Goal: Obtain resource: Obtain resource

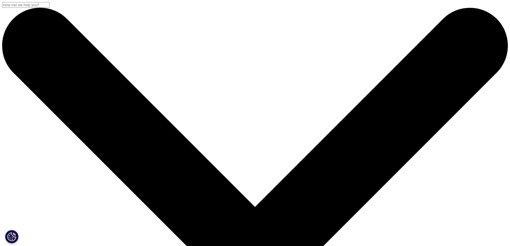
drag, startPoint x: 466, startPoint y: 122, endPoint x: 469, endPoint y: 122, distance: 3.2
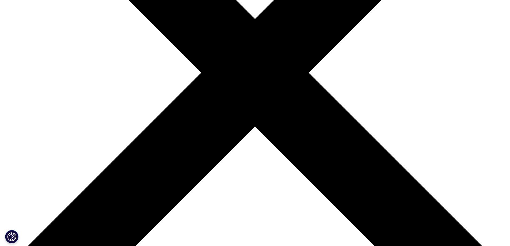
scroll to position [196, 0]
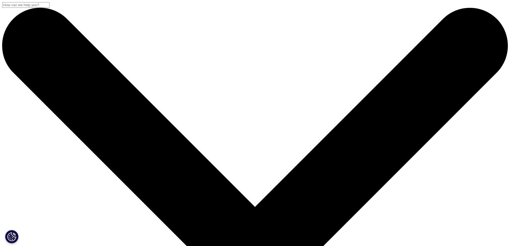
scroll to position [98, 0]
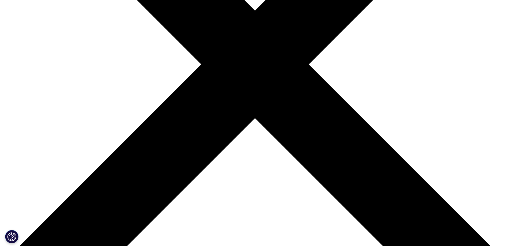
scroll to position [0, 0]
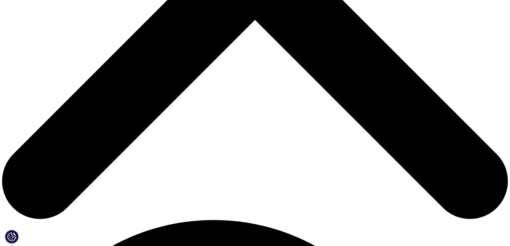
scroll to position [393, 0]
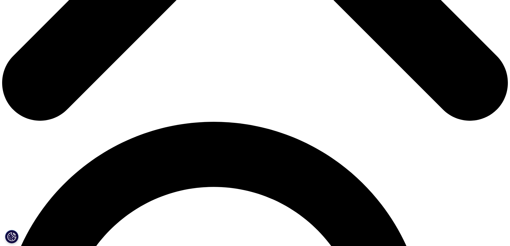
drag, startPoint x: 220, startPoint y: 173, endPoint x: 411, endPoint y: 209, distance: 194.4
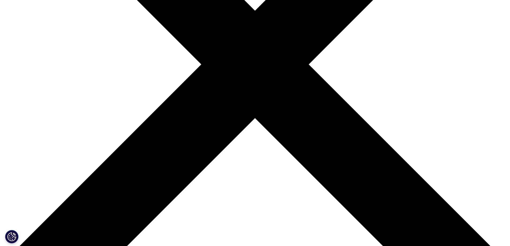
scroll to position [0, 0]
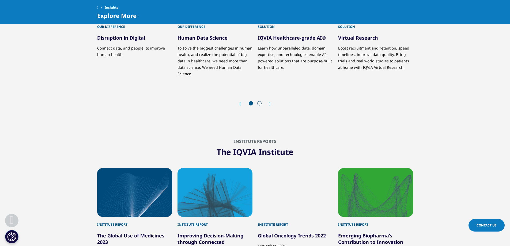
scroll to position [982, 0]
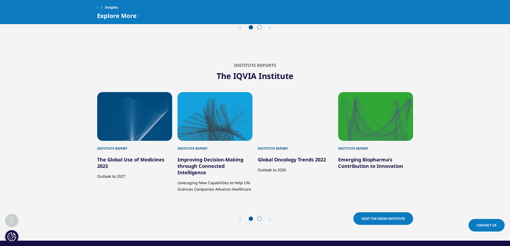
click at [386, 218] on span "Visit the IQVIA Institute" at bounding box center [384, 218] width 44 height 5
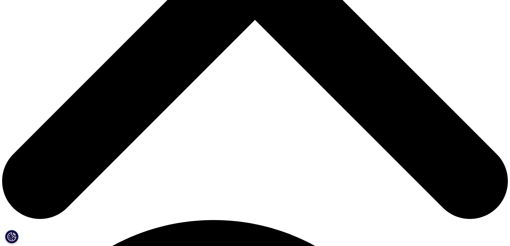
scroll to position [393, 0]
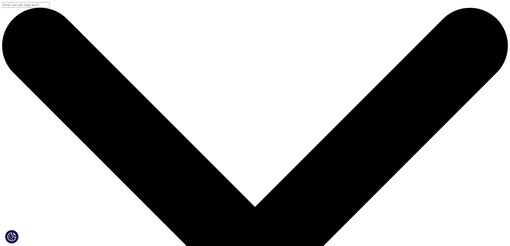
scroll to position [196, 0]
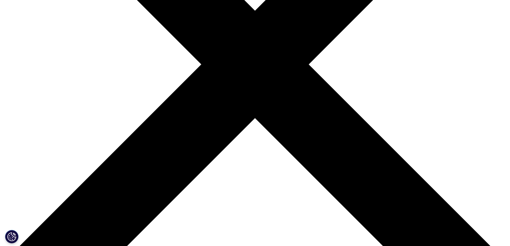
type input "Sebastien"
type input "Malafosse"
type input "[PERSON_NAME][EMAIL_ADDRESS][DOMAIN_NAME]"
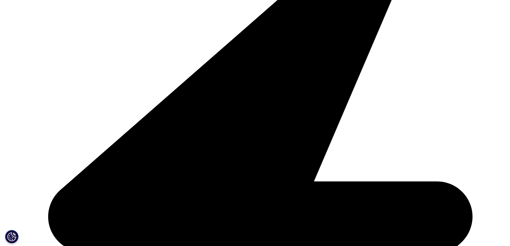
scroll to position [0, 0]
type input "Portfolio Manager"
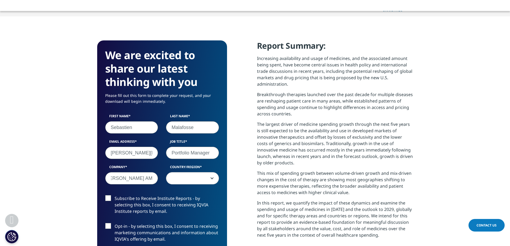
type input "[PERSON_NAME] AM"
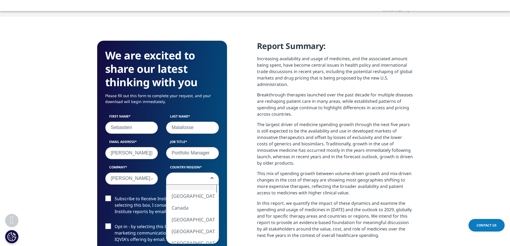
click at [204, 177] on span at bounding box center [192, 179] width 53 height 12
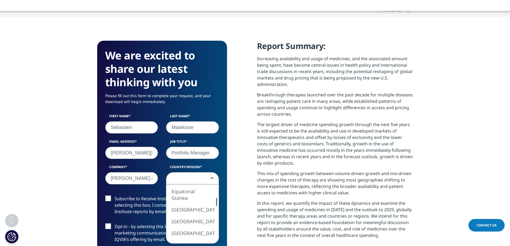
drag, startPoint x: 216, startPoint y: 190, endPoint x: 219, endPoint y: 203, distance: 13.5
click at [219, 203] on div "We are excited to share our latest thinking with you Please fill out this form …" at bounding box center [162, 189] width 130 height 296
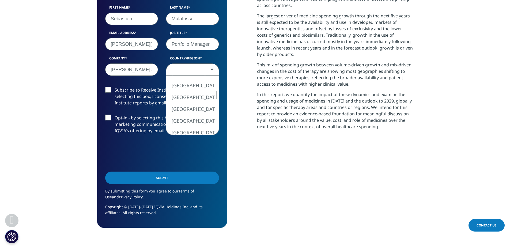
scroll to position [295, 0]
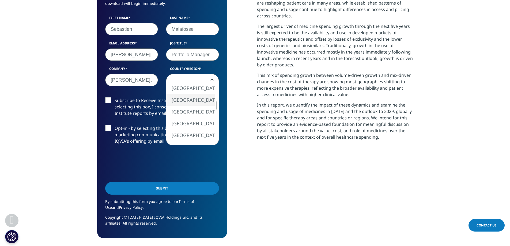
select select "[GEOGRAPHIC_DATA]"
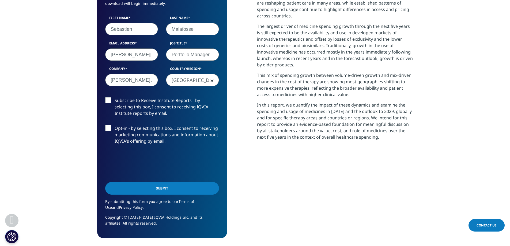
drag, startPoint x: 108, startPoint y: 98, endPoint x: 108, endPoint y: 104, distance: 5.4
click at [108, 98] on label "Subscribe to Receive Institute Reports - by selecting this box, I consent to re…" at bounding box center [162, 108] width 114 height 22
click at [115, 97] on input "Subscribe to Receive Institute Reports - by selecting this box, I consent to re…" at bounding box center [115, 97] width 0 height 0
click at [109, 127] on label "Opt-in - by selecting this box, I consent to receiving marketing communications…" at bounding box center [162, 136] width 114 height 22
click at [115, 125] on input "Opt-in - by selecting this box, I consent to receiving marketing communications…" at bounding box center [115, 125] width 0 height 0
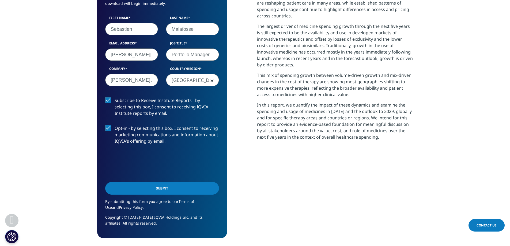
click at [161, 188] on input "Submit" at bounding box center [162, 188] width 114 height 13
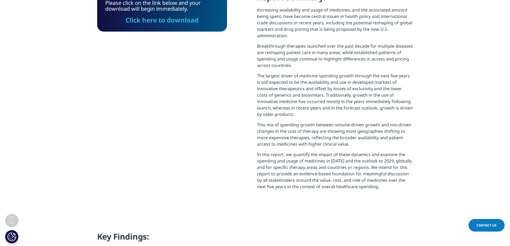
scroll to position [215, 316]
click at [178, 23] on link "Click here to download" at bounding box center [162, 20] width 73 height 9
